Goal: Task Accomplishment & Management: Complete application form

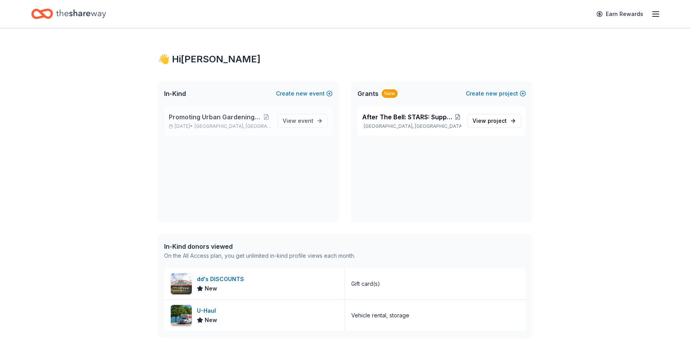
click at [238, 122] on div "Promoting Urban Gardening and Healthy Eating Aug 19, 2025 • Houston, TX" at bounding box center [220, 120] width 103 height 17
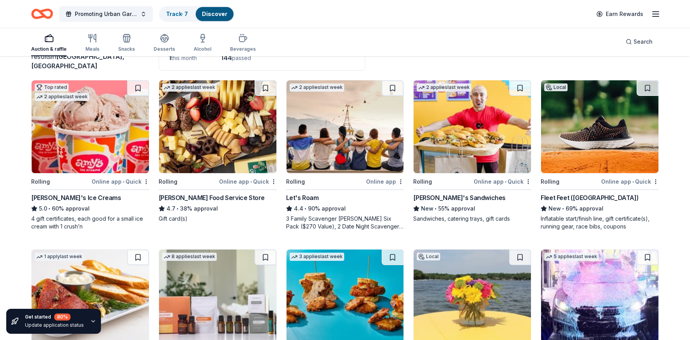
scroll to position [63, 0]
click at [453, 197] on div "[PERSON_NAME]'s Sandwiches" at bounding box center [459, 197] width 92 height 9
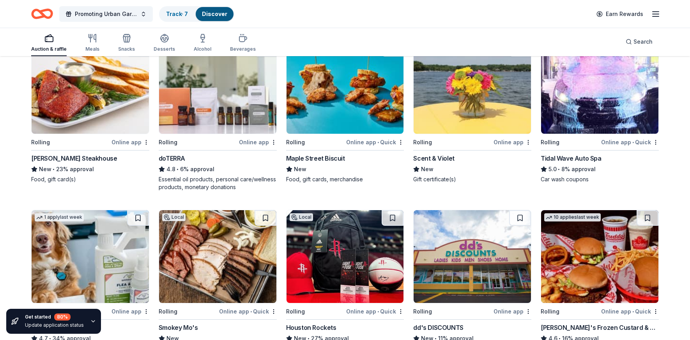
scroll to position [271, 0]
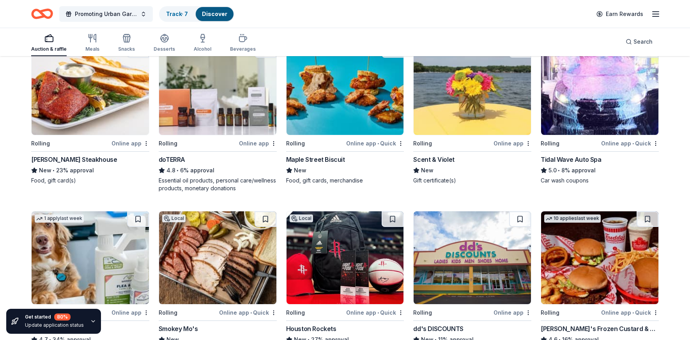
click at [76, 159] on div "Perry's Steakhouse" at bounding box center [74, 159] width 86 height 9
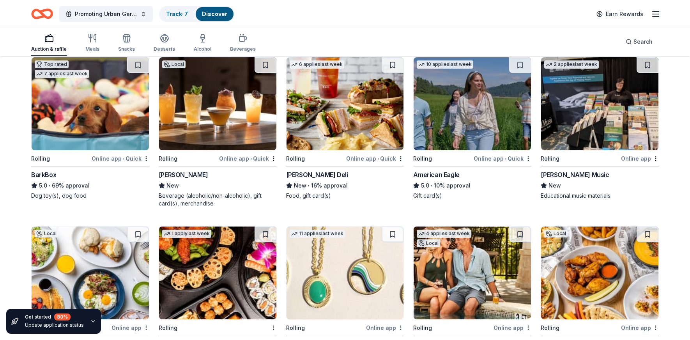
scroll to position [587, 0]
click at [564, 175] on div "Alfred Music" at bounding box center [575, 174] width 68 height 9
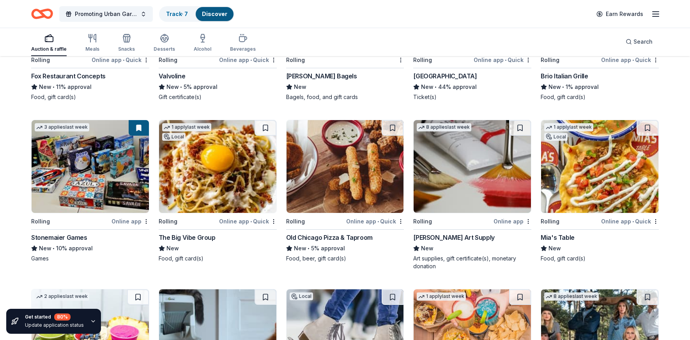
scroll to position [1694, 0]
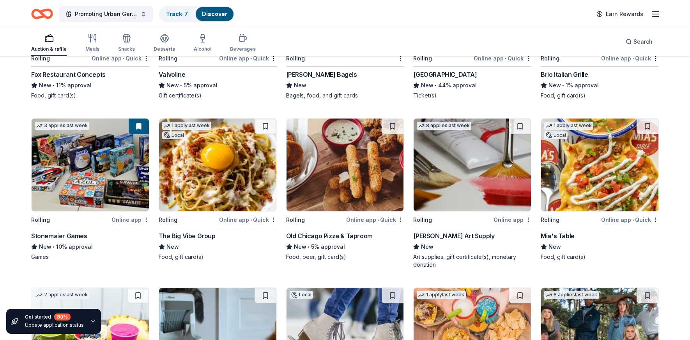
click at [435, 238] on div "Trekell Art Supply" at bounding box center [453, 235] width 81 height 9
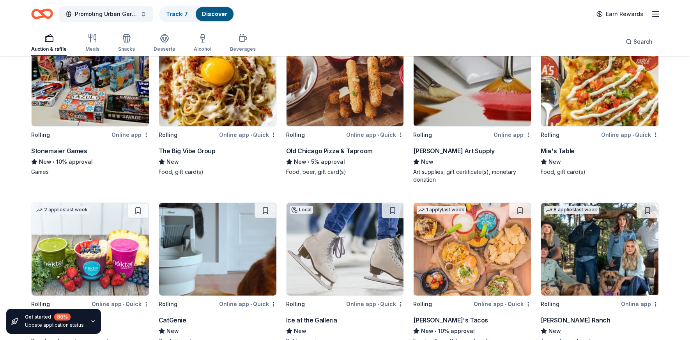
scroll to position [1772, 0]
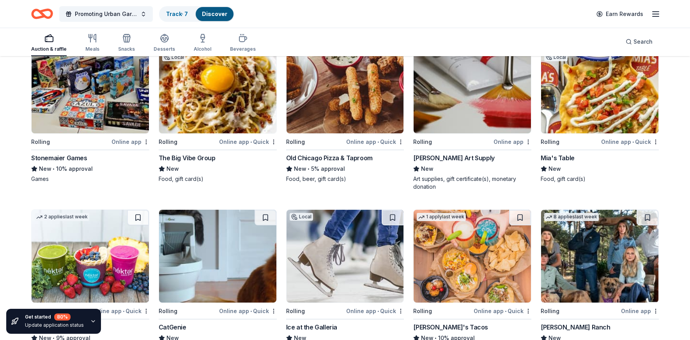
click at [73, 160] on div "Stonemaier Games" at bounding box center [59, 157] width 56 height 9
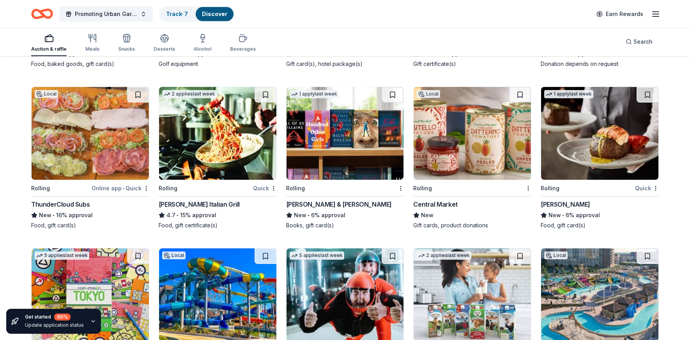
scroll to position [3034, 0]
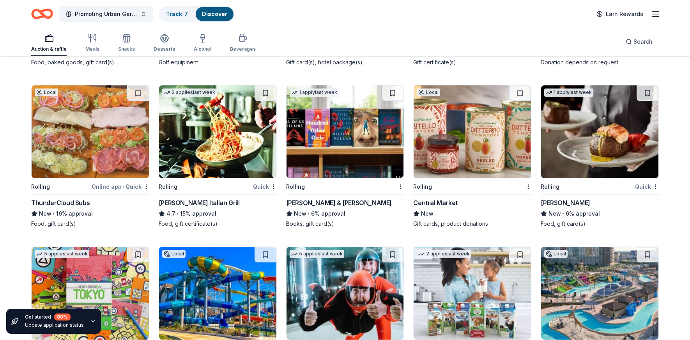
click at [317, 202] on div "Barnes & Noble" at bounding box center [339, 202] width 106 height 9
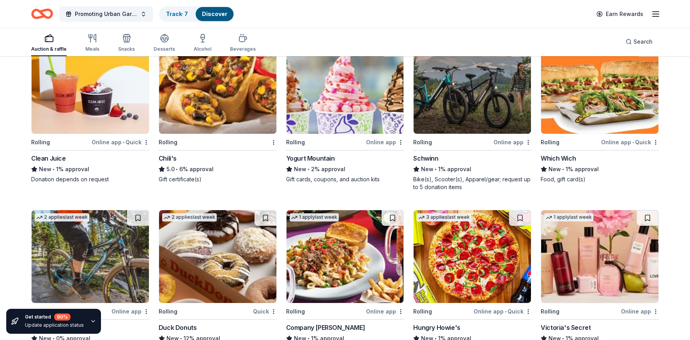
scroll to position [4058, 0]
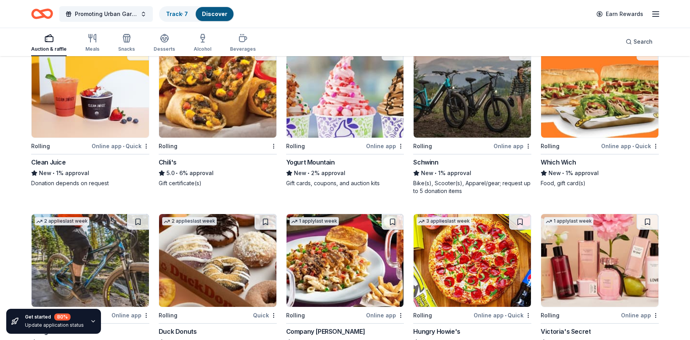
click at [433, 162] on div "Schwinn" at bounding box center [425, 161] width 25 height 9
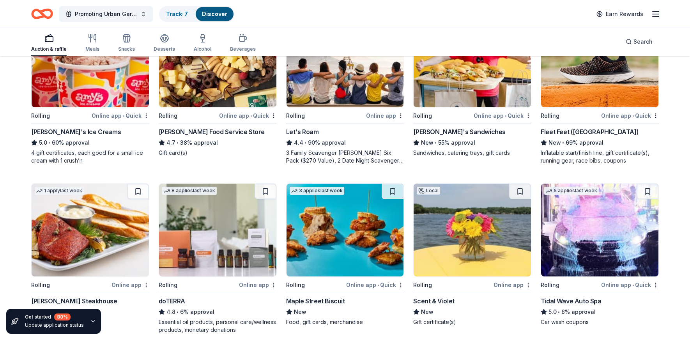
scroll to position [0, 0]
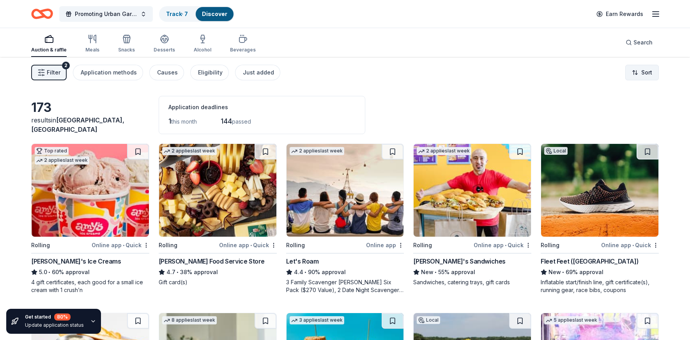
click at [636, 71] on html "Promoting Urban Gardening and Healthy Eating Track · 7 Discover Earn Rewards Au…" at bounding box center [345, 170] width 690 height 340
click at [611, 96] on div "Sort by approval rate" at bounding box center [621, 91] width 69 height 14
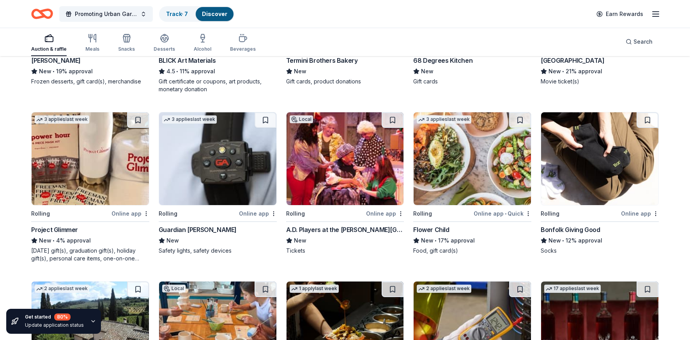
scroll to position [1034, 0]
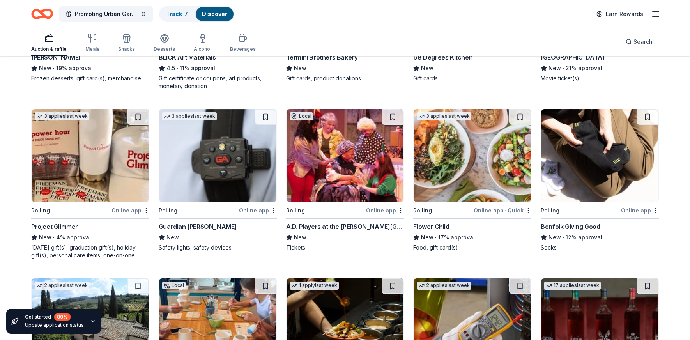
click at [201, 227] on div "Guardian Angel Device" at bounding box center [198, 226] width 78 height 9
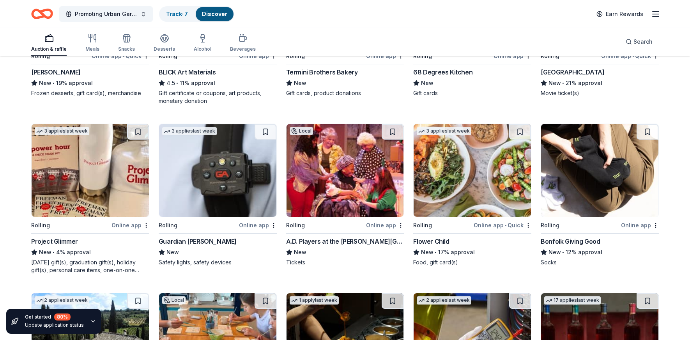
scroll to position [621, 0]
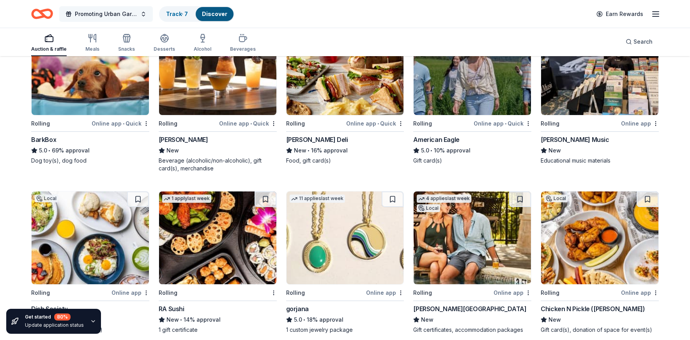
click at [89, 11] on span "Promoting Urban Gardening and Healthy Eating" at bounding box center [106, 13] width 62 height 9
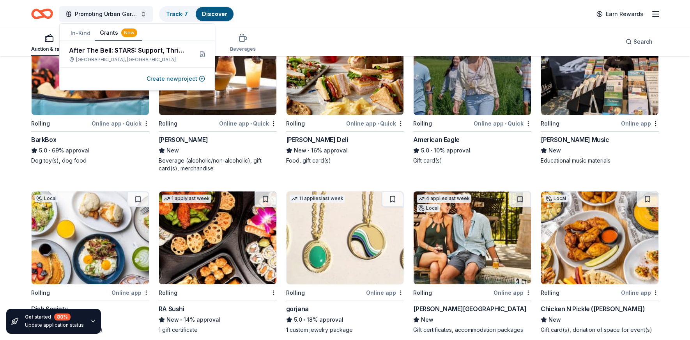
click at [111, 33] on button "Grants New" at bounding box center [118, 33] width 47 height 15
click at [116, 32] on button "Grants New" at bounding box center [118, 33] width 47 height 15
click at [120, 57] on div "Houston, TX" at bounding box center [128, 60] width 118 height 6
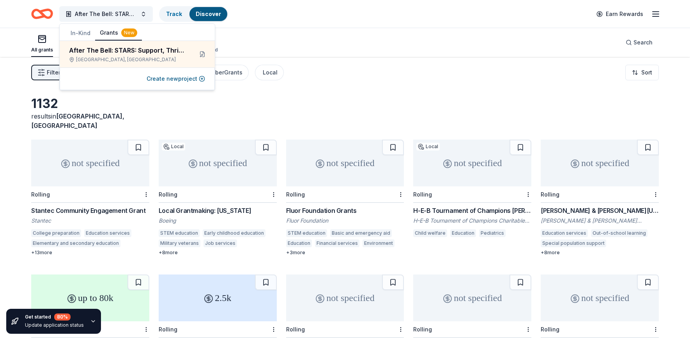
click at [341, 79] on div "Filter 1 Eligibility Training and capacity building, Education, General operati…" at bounding box center [345, 72] width 690 height 31
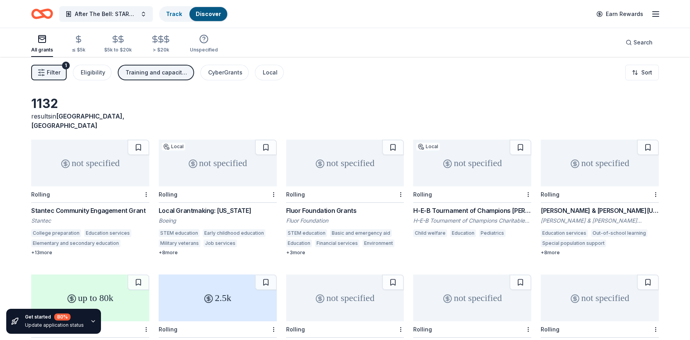
click at [60, 68] on button "Filter 1" at bounding box center [48, 73] width 35 height 16
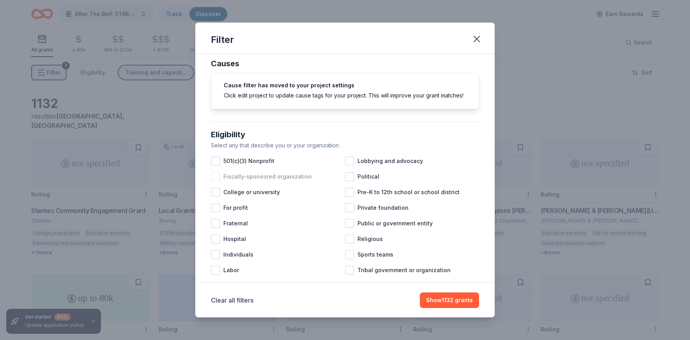
scroll to position [9, 0]
click at [237, 163] on span "501(c)(3) Nonprofit" at bounding box center [248, 161] width 51 height 9
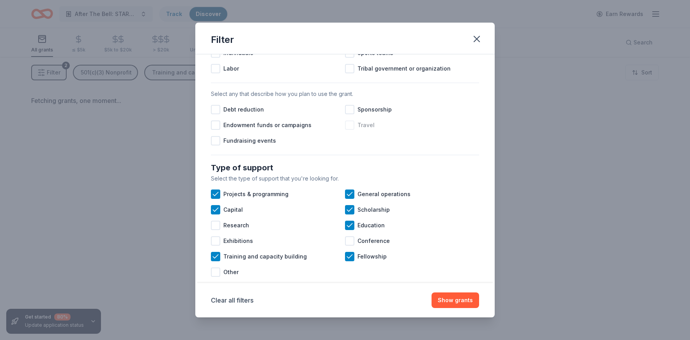
scroll to position [212, 0]
click at [216, 227] on div at bounding box center [215, 224] width 9 height 9
click at [214, 237] on div at bounding box center [215, 239] width 9 height 9
click at [357, 234] on div "Conference" at bounding box center [412, 240] width 134 height 16
click at [217, 274] on div at bounding box center [215, 271] width 9 height 9
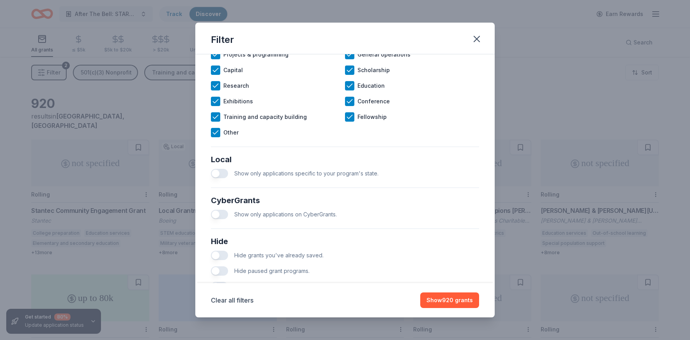
scroll to position [380, 0]
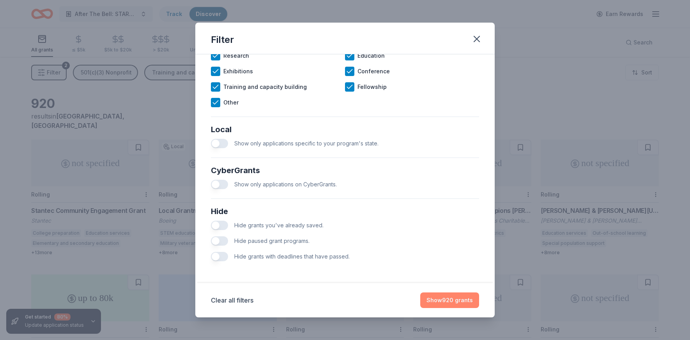
click at [454, 301] on button "Show 920 grants" at bounding box center [449, 300] width 59 height 16
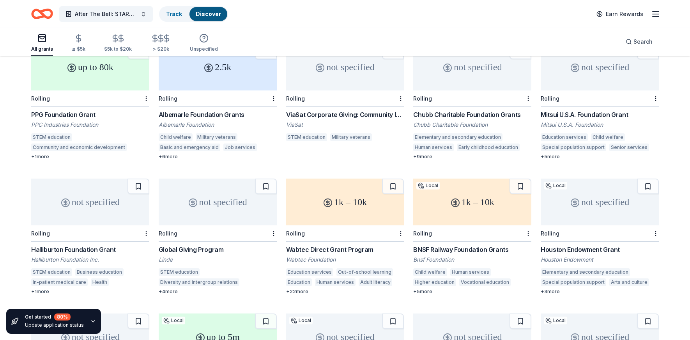
scroll to position [232, 0]
click at [230, 109] on div "Albemarle Foundation Grants" at bounding box center [218, 113] width 118 height 9
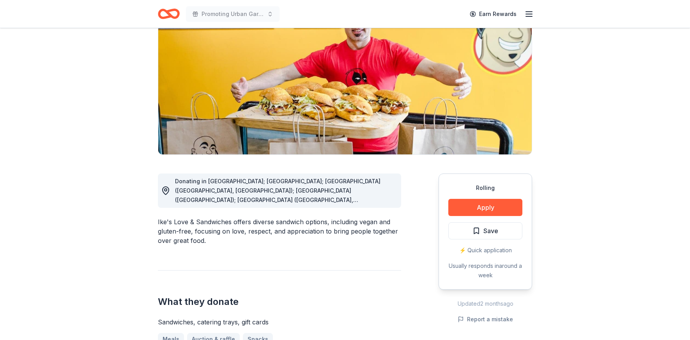
scroll to position [83, 0]
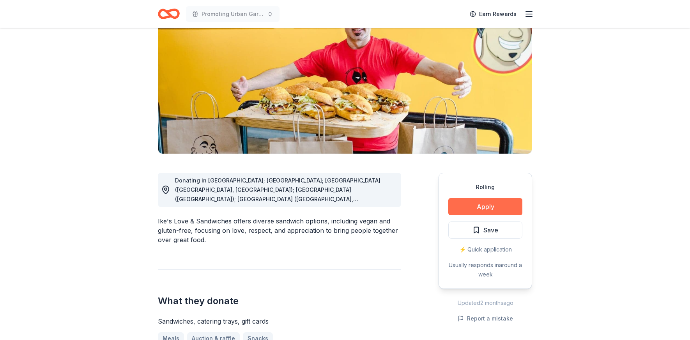
click at [481, 207] on button "Apply" at bounding box center [485, 206] width 74 height 17
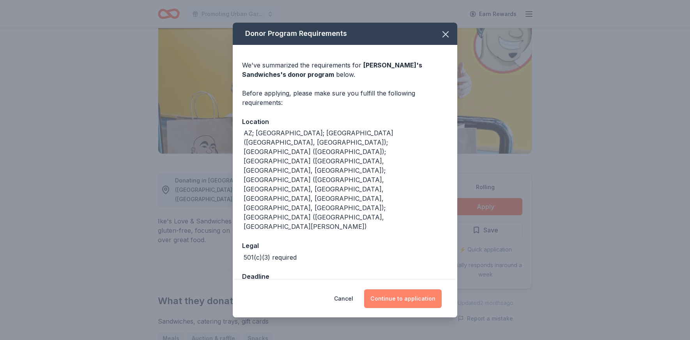
click at [403, 289] on button "Continue to application" at bounding box center [403, 298] width 78 height 19
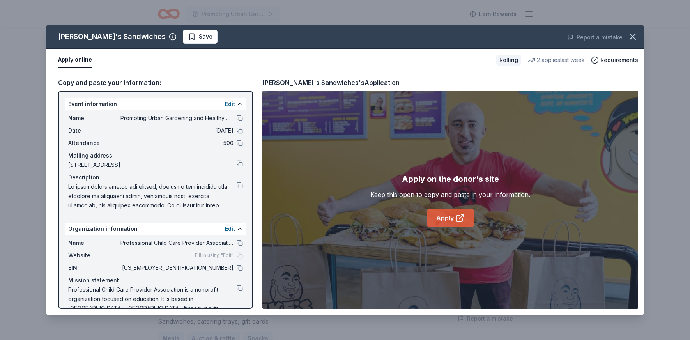
click at [449, 223] on link "Apply" at bounding box center [450, 218] width 47 height 19
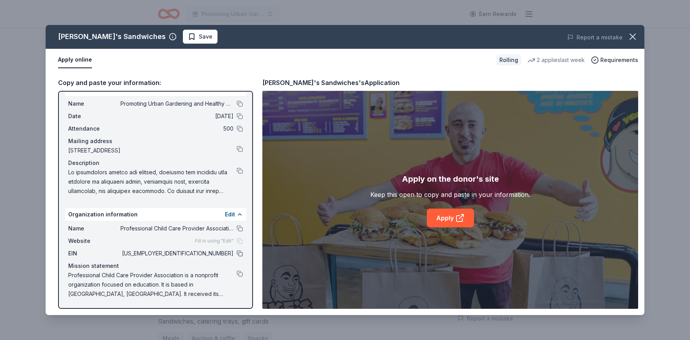
click at [240, 254] on button at bounding box center [240, 253] width 6 height 6
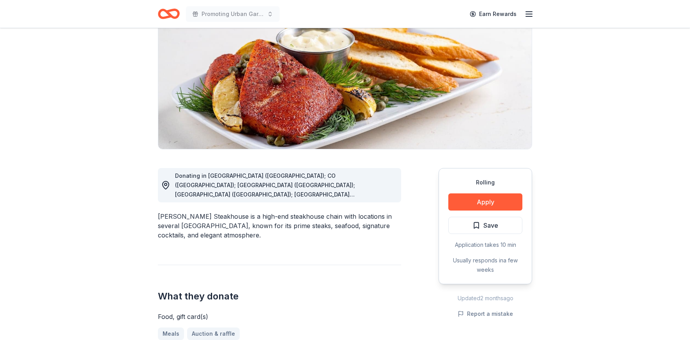
scroll to position [87, 0]
click at [474, 203] on button "Apply" at bounding box center [485, 202] width 74 height 17
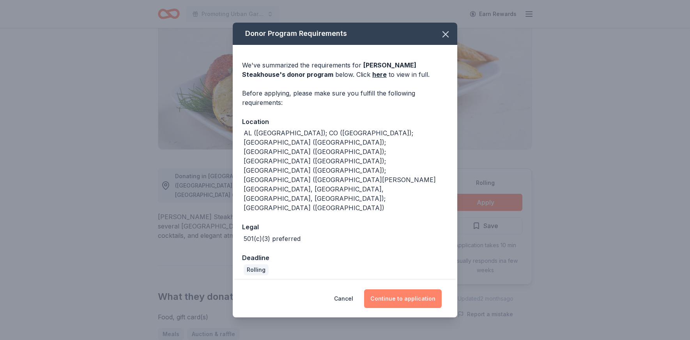
click at [409, 289] on button "Continue to application" at bounding box center [403, 298] width 78 height 19
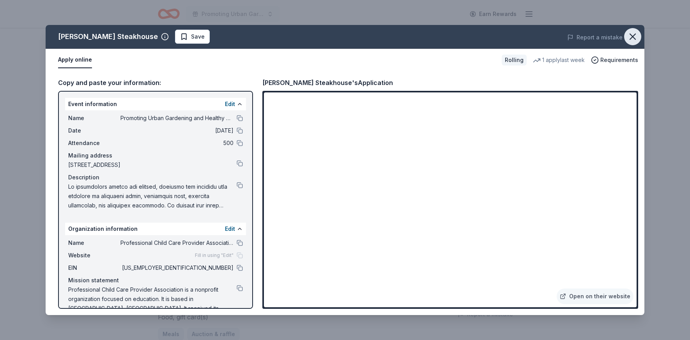
click at [633, 41] on icon "button" at bounding box center [632, 36] width 11 height 11
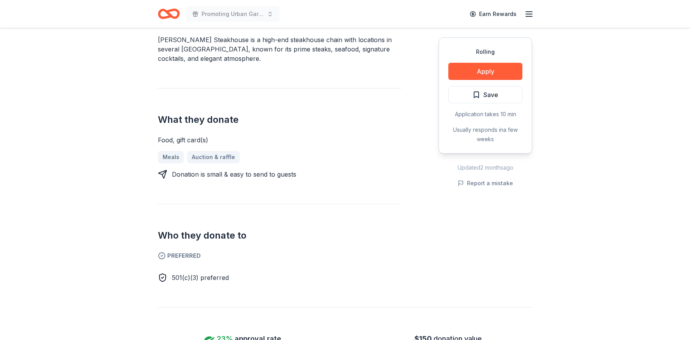
scroll to position [274, 0]
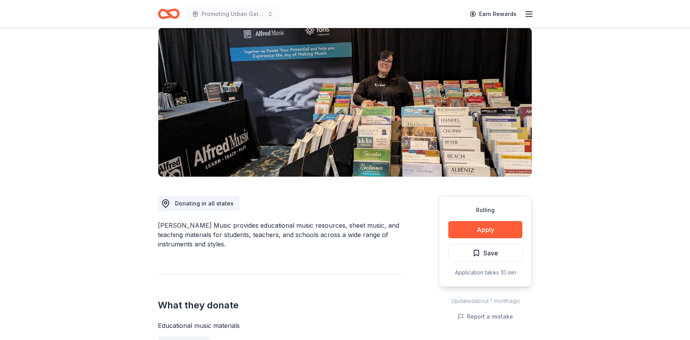
scroll to position [62, 0]
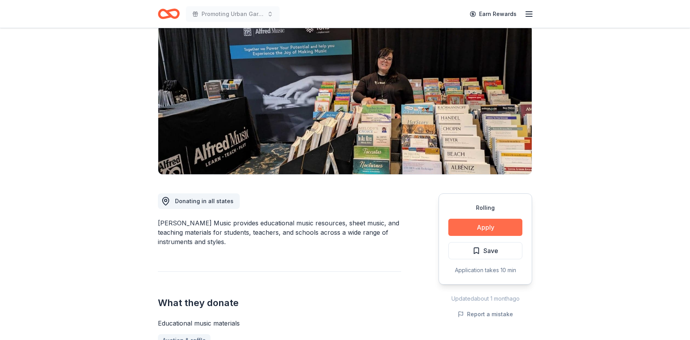
click at [474, 229] on button "Apply" at bounding box center [485, 227] width 74 height 17
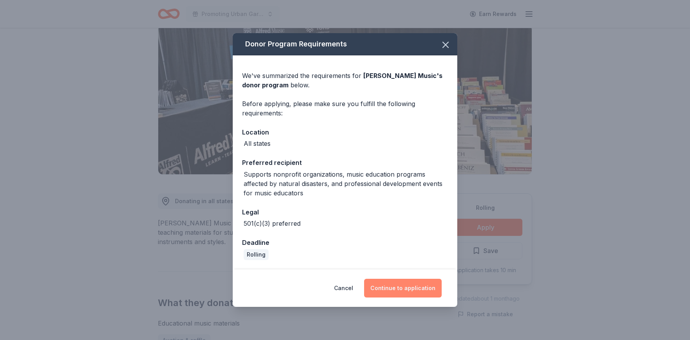
click at [400, 296] on button "Continue to application" at bounding box center [403, 288] width 78 height 19
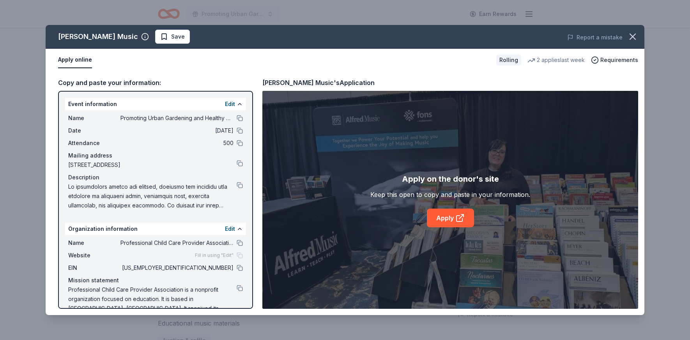
click at [453, 229] on div "Apply on the donor's site Keep this open to copy and paste in your information.…" at bounding box center [450, 200] width 376 height 218
click at [458, 218] on icon at bounding box center [459, 217] width 9 height 9
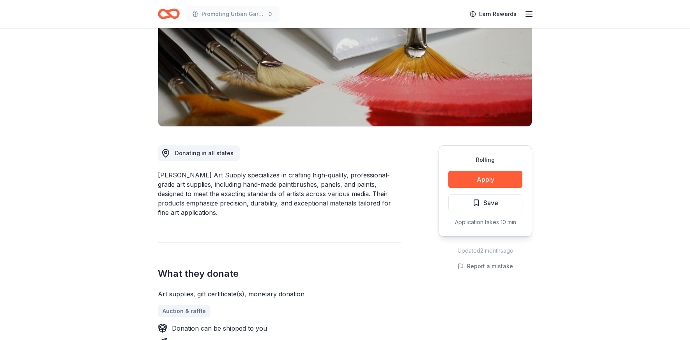
scroll to position [115, 0]
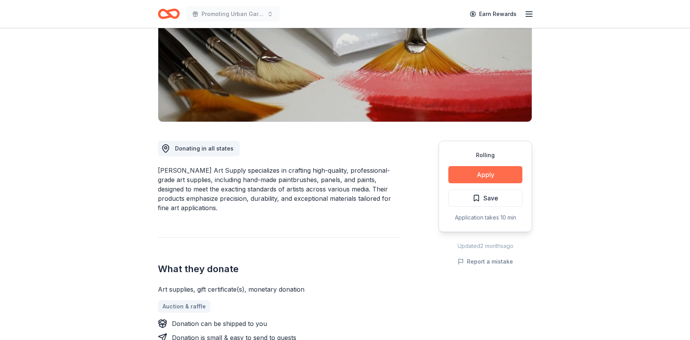
click at [473, 175] on button "Apply" at bounding box center [485, 174] width 74 height 17
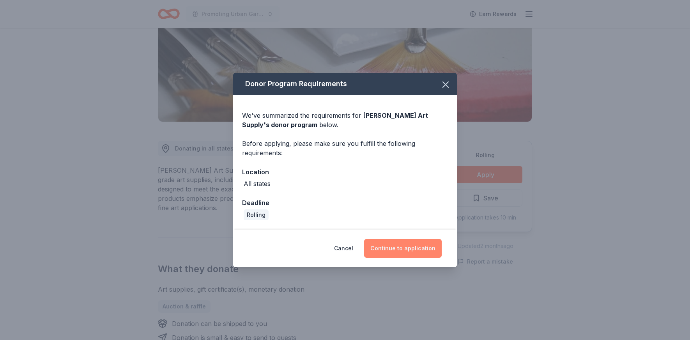
click at [414, 246] on button "Continue to application" at bounding box center [403, 248] width 78 height 19
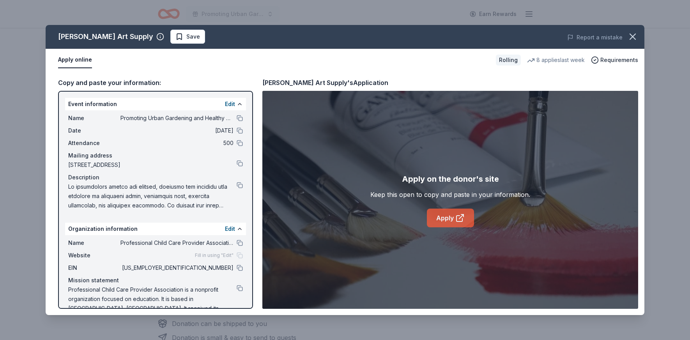
click at [448, 219] on link "Apply" at bounding box center [450, 218] width 47 height 19
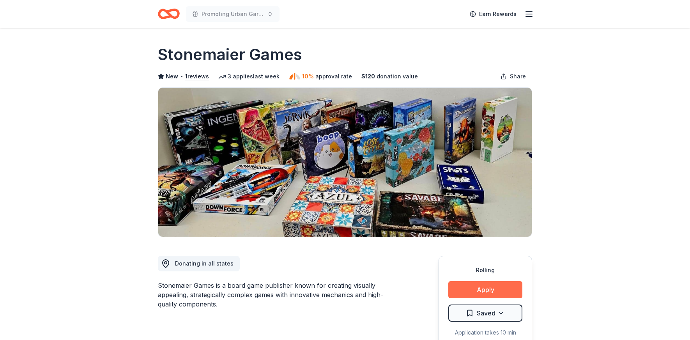
click at [489, 287] on button "Apply" at bounding box center [485, 289] width 74 height 17
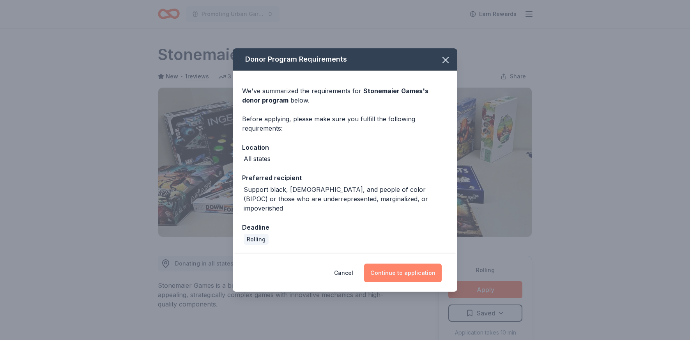
click at [400, 268] on button "Continue to application" at bounding box center [403, 273] width 78 height 19
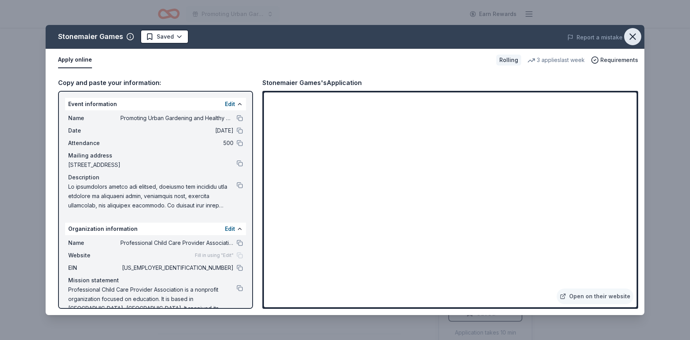
click at [633, 40] on icon "button" at bounding box center [632, 36] width 11 height 11
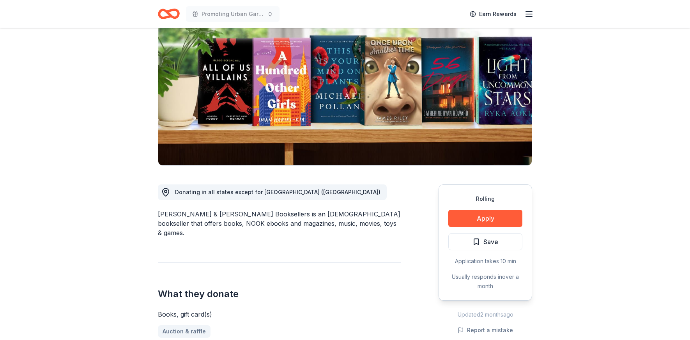
scroll to position [76, 0]
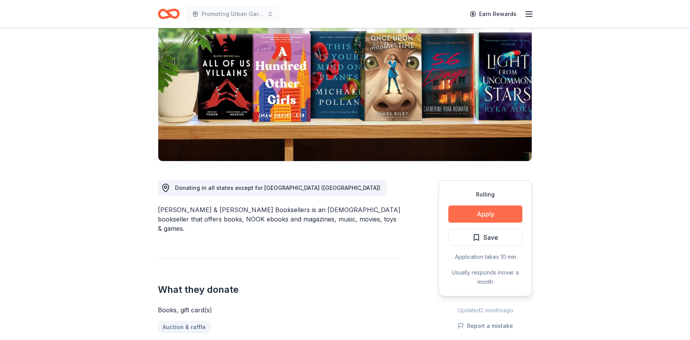
click at [462, 212] on button "Apply" at bounding box center [485, 213] width 74 height 17
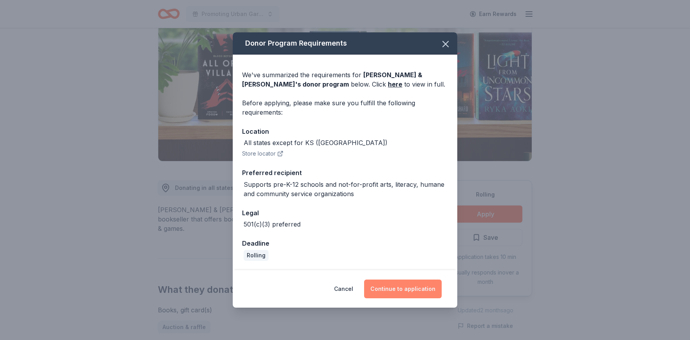
click at [404, 291] on button "Continue to application" at bounding box center [403, 289] width 78 height 19
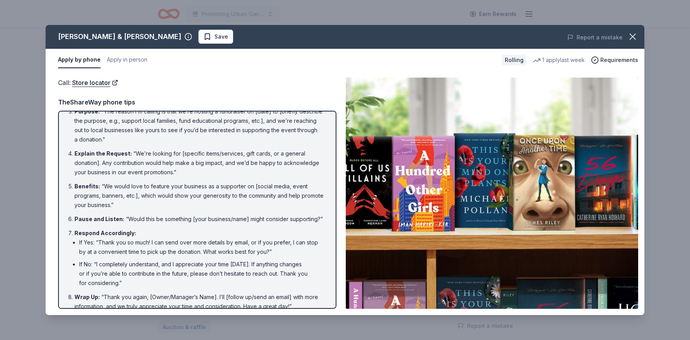
scroll to position [67, 0]
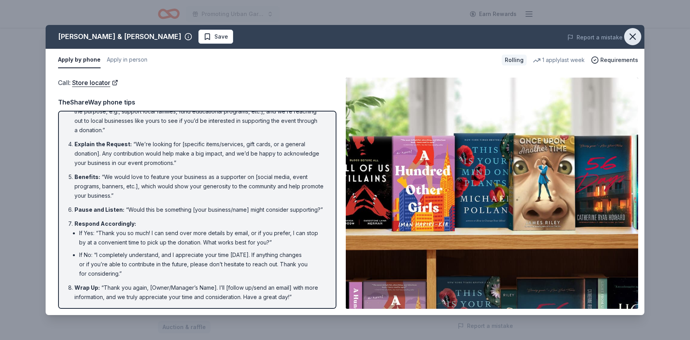
click at [633, 37] on icon "button" at bounding box center [632, 36] width 5 height 5
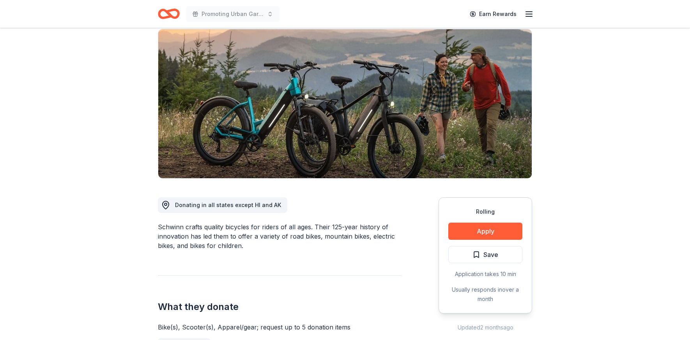
scroll to position [63, 0]
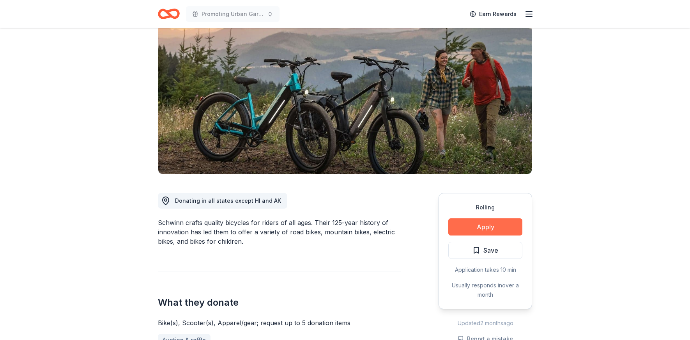
click at [486, 227] on button "Apply" at bounding box center [485, 226] width 74 height 17
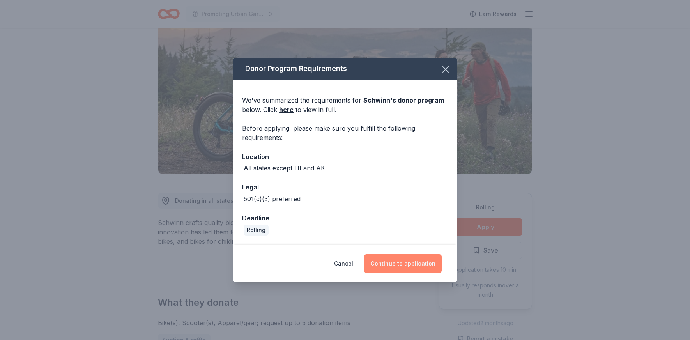
click at [415, 261] on button "Continue to application" at bounding box center [403, 263] width 78 height 19
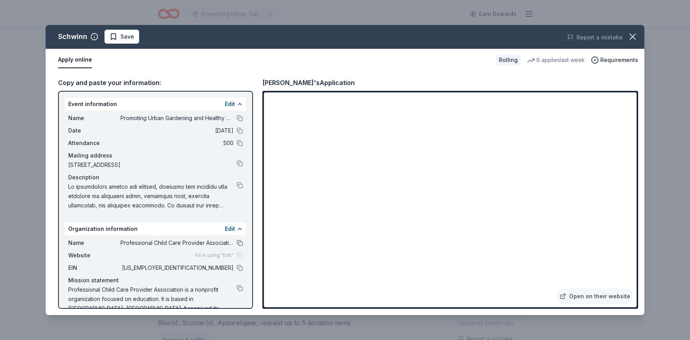
click at [239, 242] on button at bounding box center [240, 243] width 6 height 6
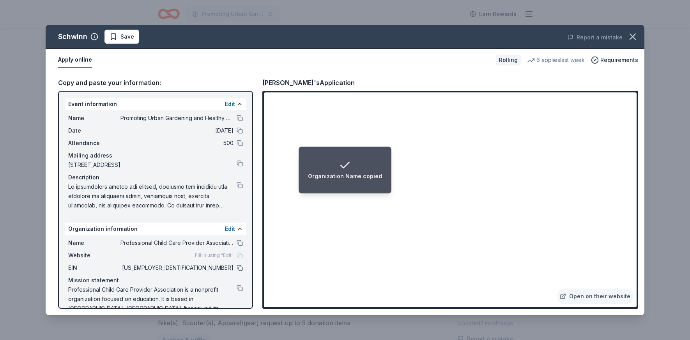
click at [241, 268] on button at bounding box center [240, 268] width 6 height 6
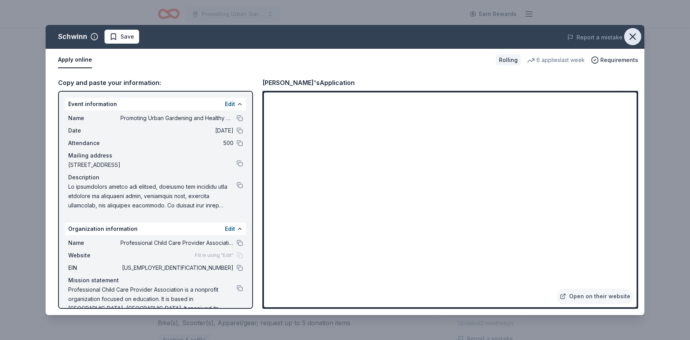
click at [635, 35] on icon "button" at bounding box center [632, 36] width 11 height 11
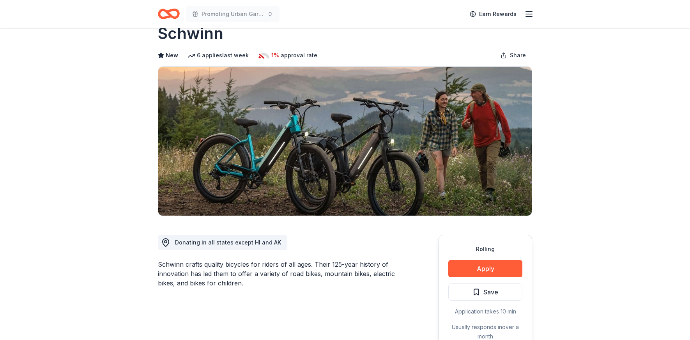
scroll to position [0, 0]
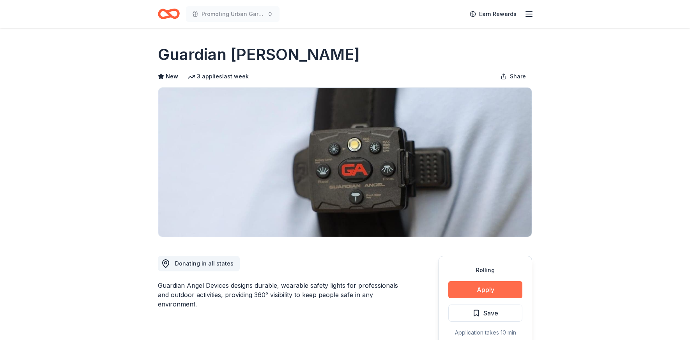
click at [496, 288] on button "Apply" at bounding box center [485, 289] width 74 height 17
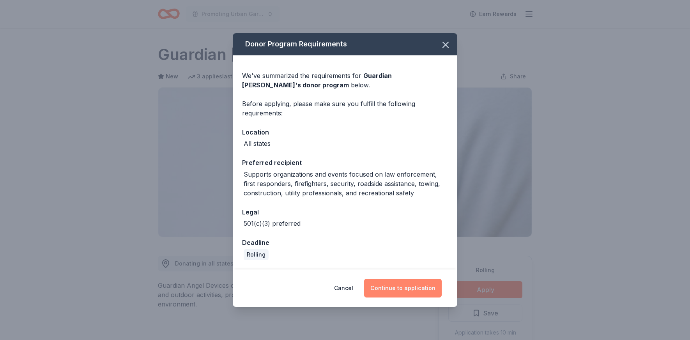
click at [409, 291] on button "Continue to application" at bounding box center [403, 288] width 78 height 19
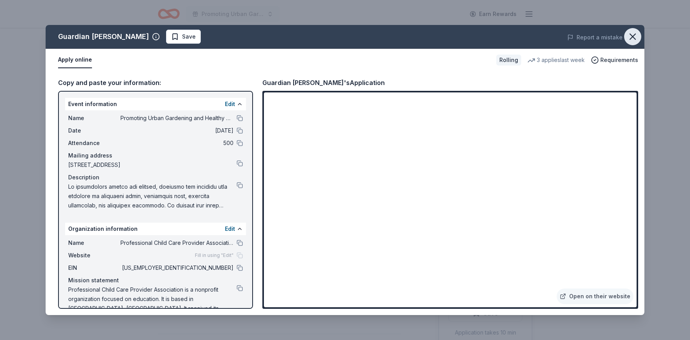
click at [631, 37] on icon "button" at bounding box center [632, 36] width 5 height 5
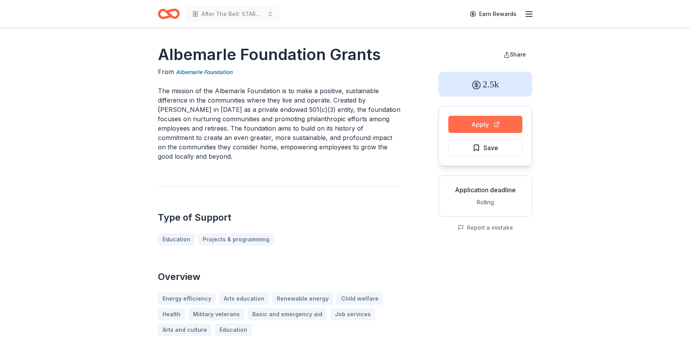
click at [460, 125] on button "Apply" at bounding box center [485, 124] width 74 height 17
